Goal: Information Seeking & Learning: Learn about a topic

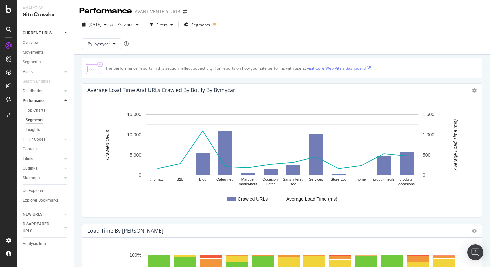
scroll to position [118, 0]
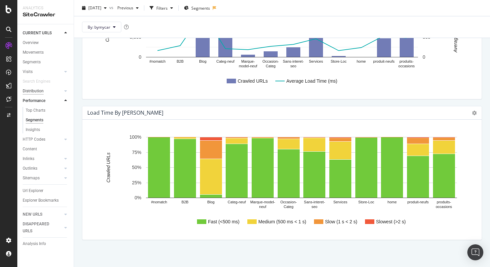
click at [40, 91] on div "Distribution" at bounding box center [33, 91] width 21 height 7
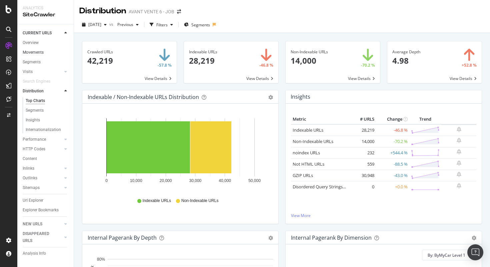
click at [47, 52] on link "Movements" at bounding box center [46, 52] width 46 height 7
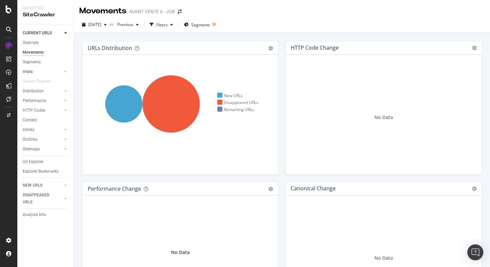
click at [40, 71] on link "Visits" at bounding box center [43, 71] width 40 height 7
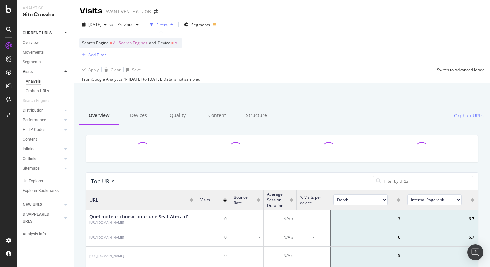
scroll to position [200, 392]
click at [38, 108] on div "Distribution" at bounding box center [33, 110] width 21 height 7
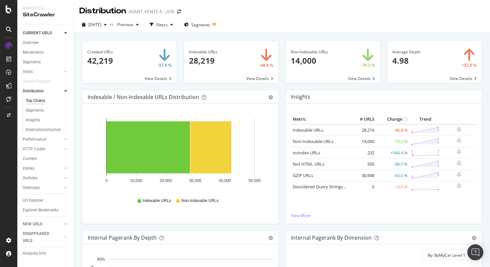
scroll to position [12, 0]
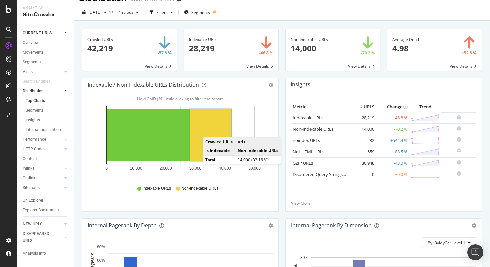
click at [209, 131] on rect "A chart." at bounding box center [210, 135] width 41 height 52
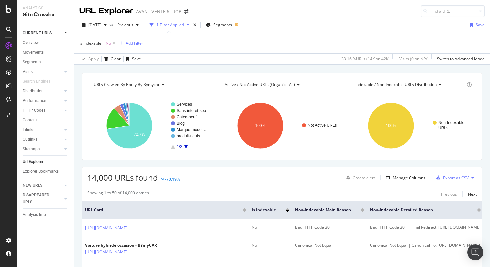
scroll to position [28, 0]
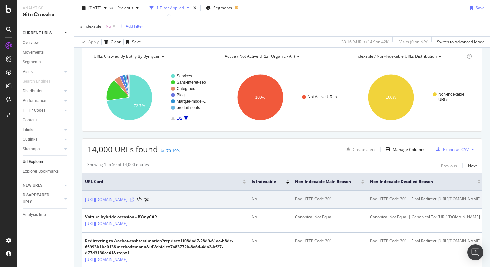
click at [134, 199] on icon at bounding box center [132, 200] width 4 height 4
click at [127, 200] on link "[URL][DOMAIN_NAME]" at bounding box center [106, 199] width 42 height 7
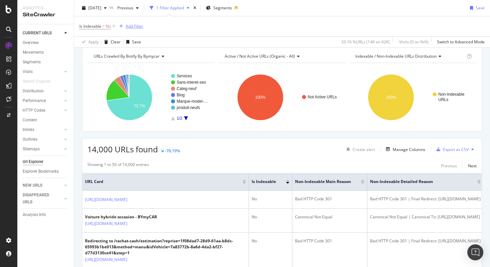
click at [139, 25] on div "Add Filter" at bounding box center [135, 26] width 18 height 6
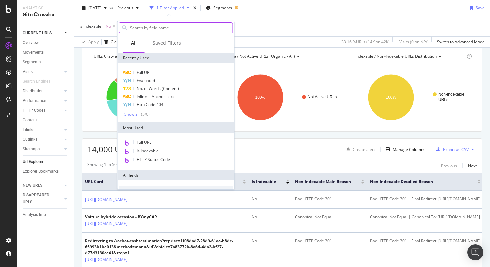
click at [149, 30] on input "text" at bounding box center [180, 28] width 103 height 10
type input "sta"
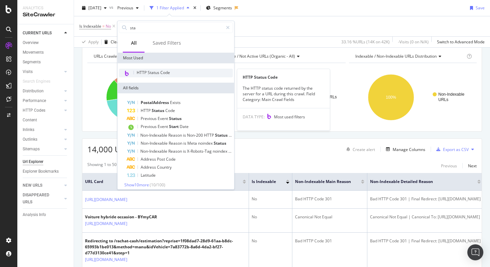
click at [162, 73] on span "HTTP Status Code" at bounding box center [153, 73] width 33 height 6
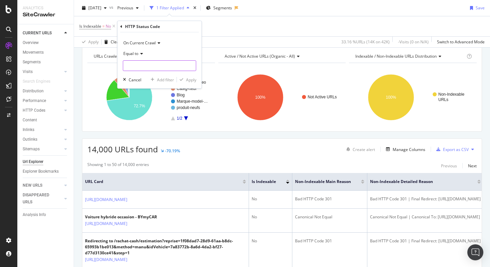
click at [155, 65] on input "number" at bounding box center [159, 65] width 73 height 11
type input "301"
click at [151, 74] on span "301" at bounding box center [148, 75] width 47 height 6
click at [187, 79] on div "Apply" at bounding box center [191, 80] width 10 height 6
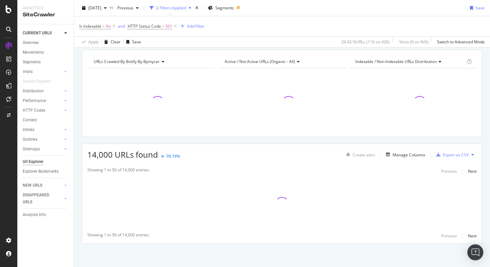
scroll to position [28, 0]
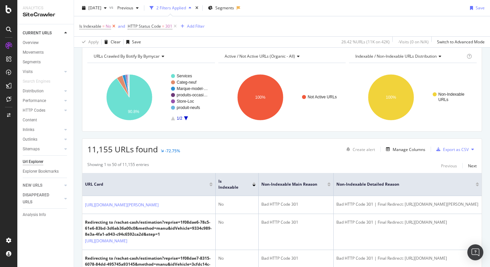
click at [115, 28] on icon at bounding box center [114, 26] width 6 height 7
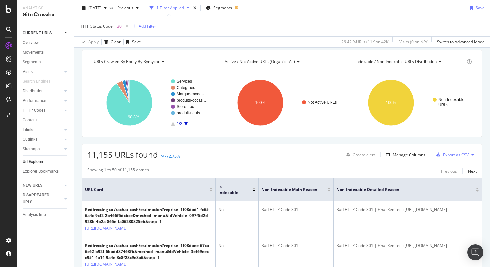
scroll to position [28, 0]
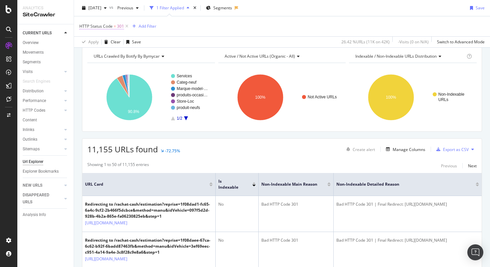
click at [116, 27] on span "HTTP Status Code = 301" at bounding box center [101, 26] width 45 height 6
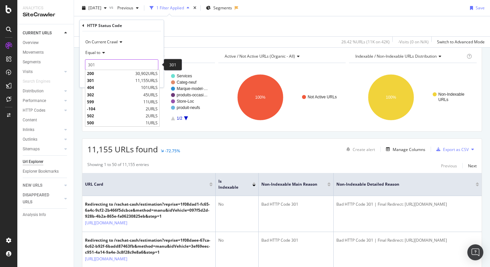
click at [104, 61] on input "301" at bounding box center [121, 64] width 73 height 11
click at [103, 67] on input "301" at bounding box center [121, 64] width 73 height 11
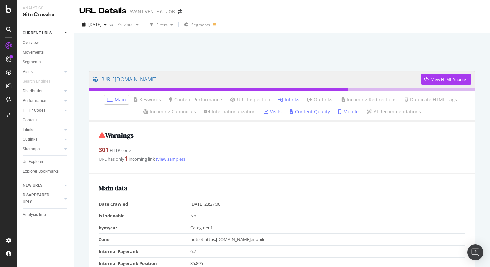
click at [290, 100] on link "Inlinks" at bounding box center [288, 99] width 21 height 7
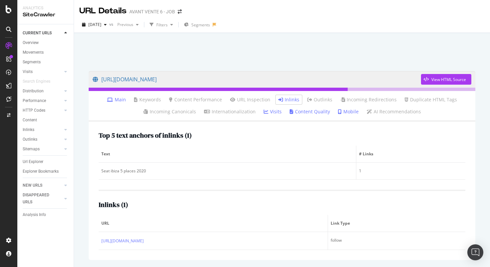
scroll to position [23, 0]
